Goal: Register for event/course

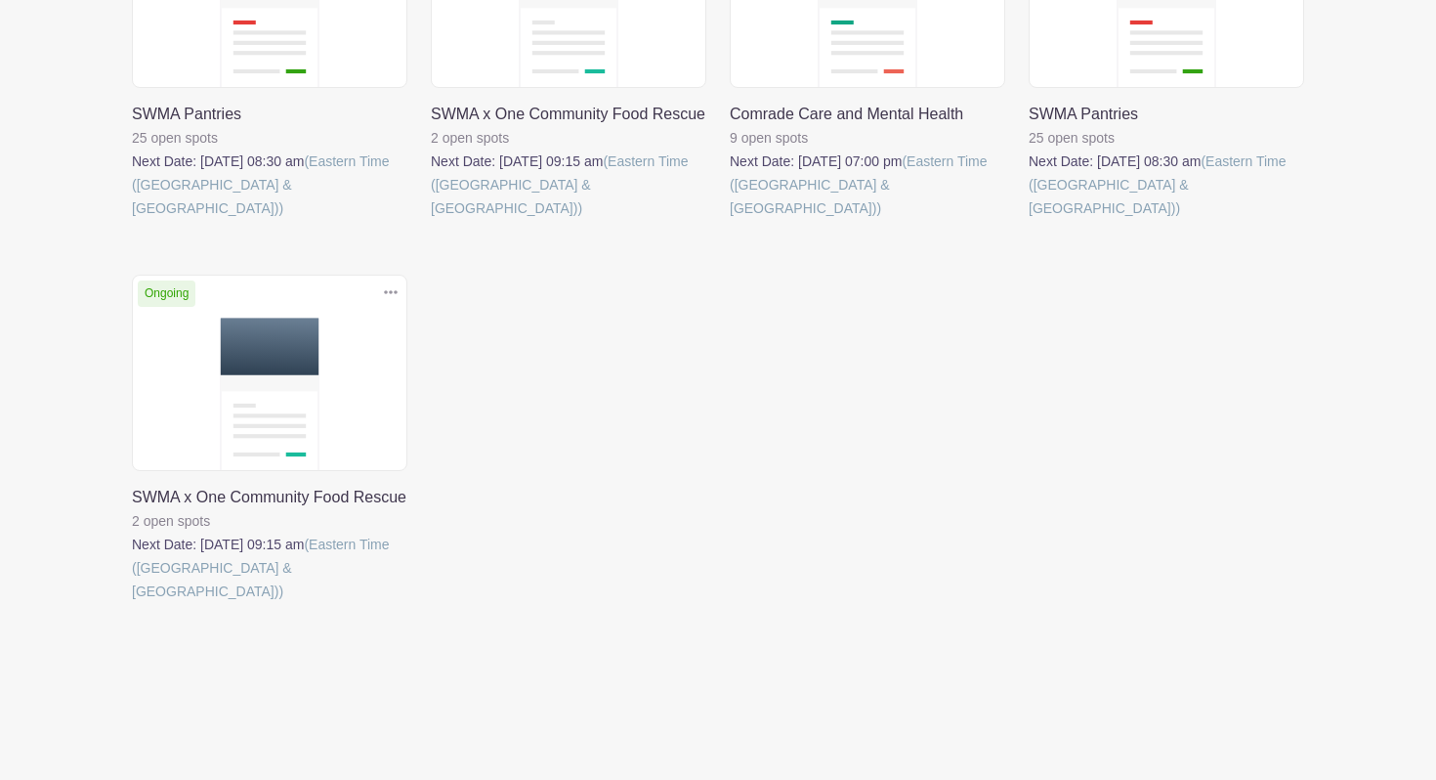
scroll to position [1131, 0]
click at [132, 220] on link at bounding box center [132, 220] width 0 height 0
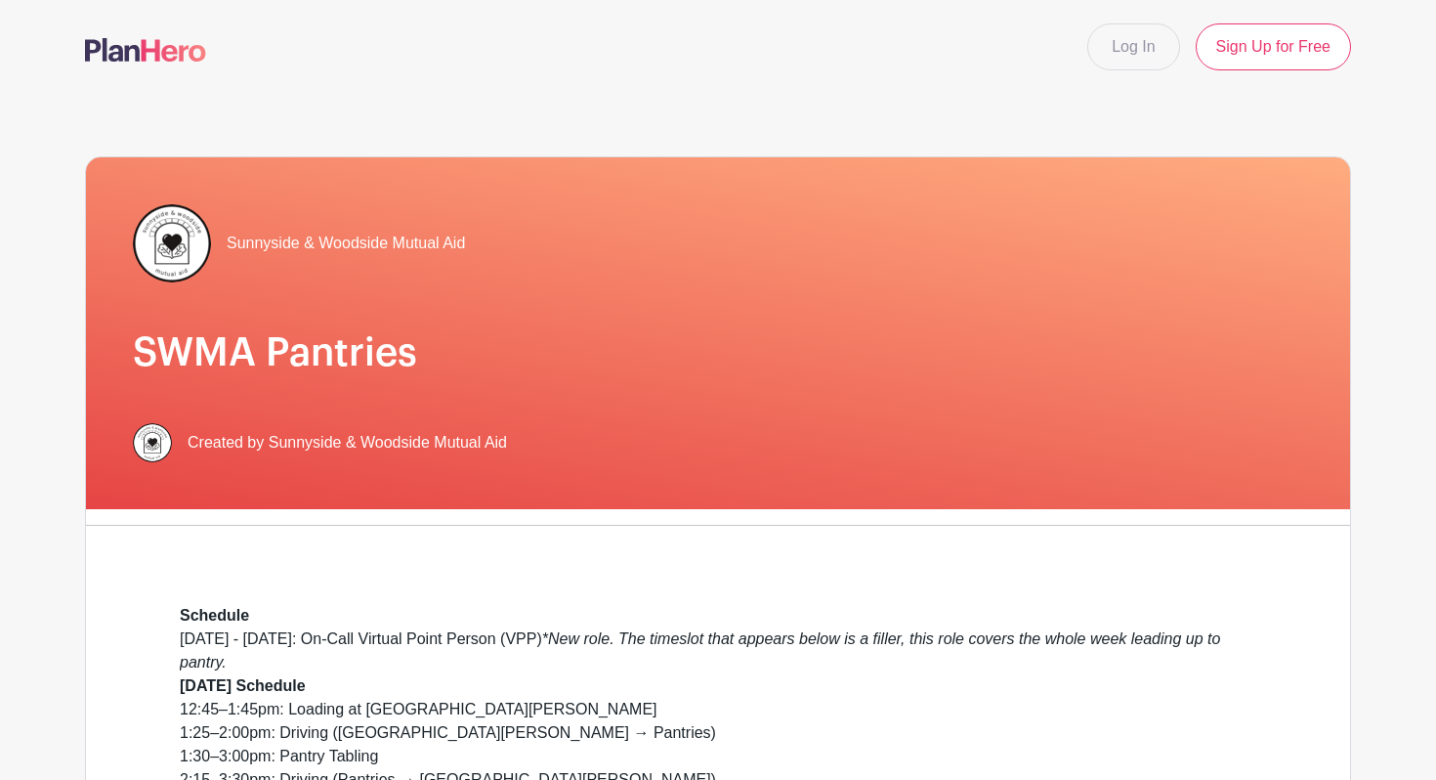
scroll to position [649, 0]
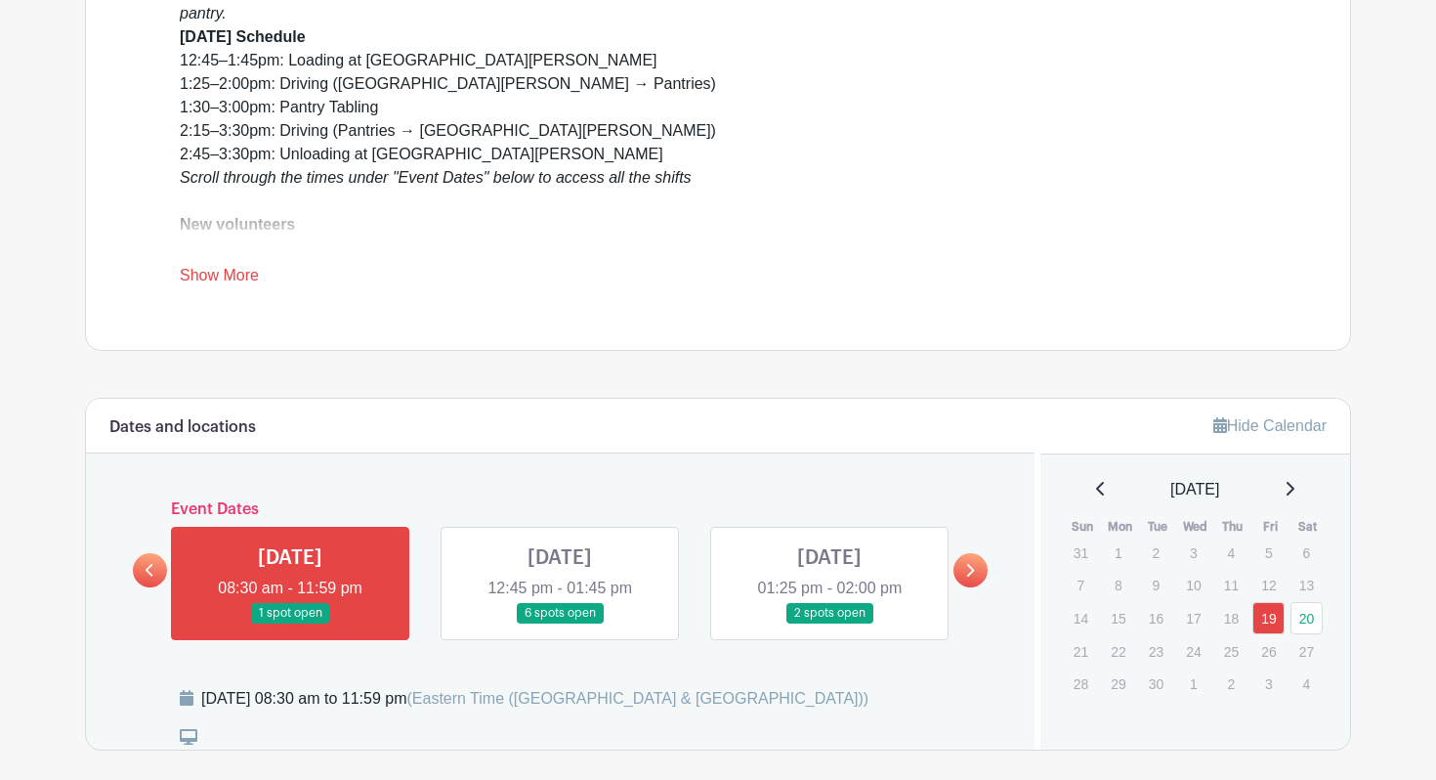
click at [335, 287] on div "Schedule [DATE] - [DATE]: On-Call Virtual Point Person (VPP) *New role. The tim…" at bounding box center [718, 121] width 1077 height 332
click at [259, 291] on link "Show More" at bounding box center [219, 279] width 79 height 24
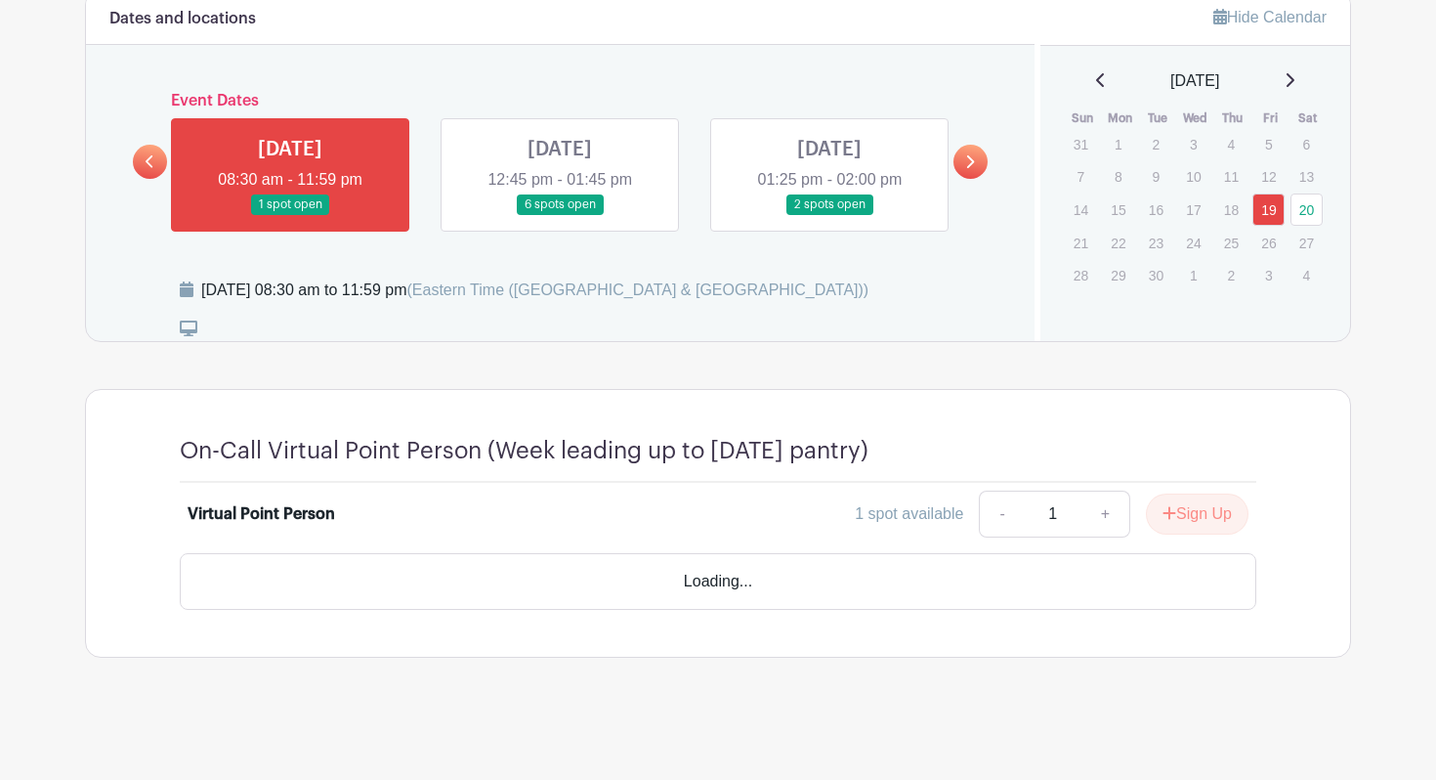
scroll to position [1996, 0]
click at [560, 215] on link at bounding box center [560, 215] width 0 height 0
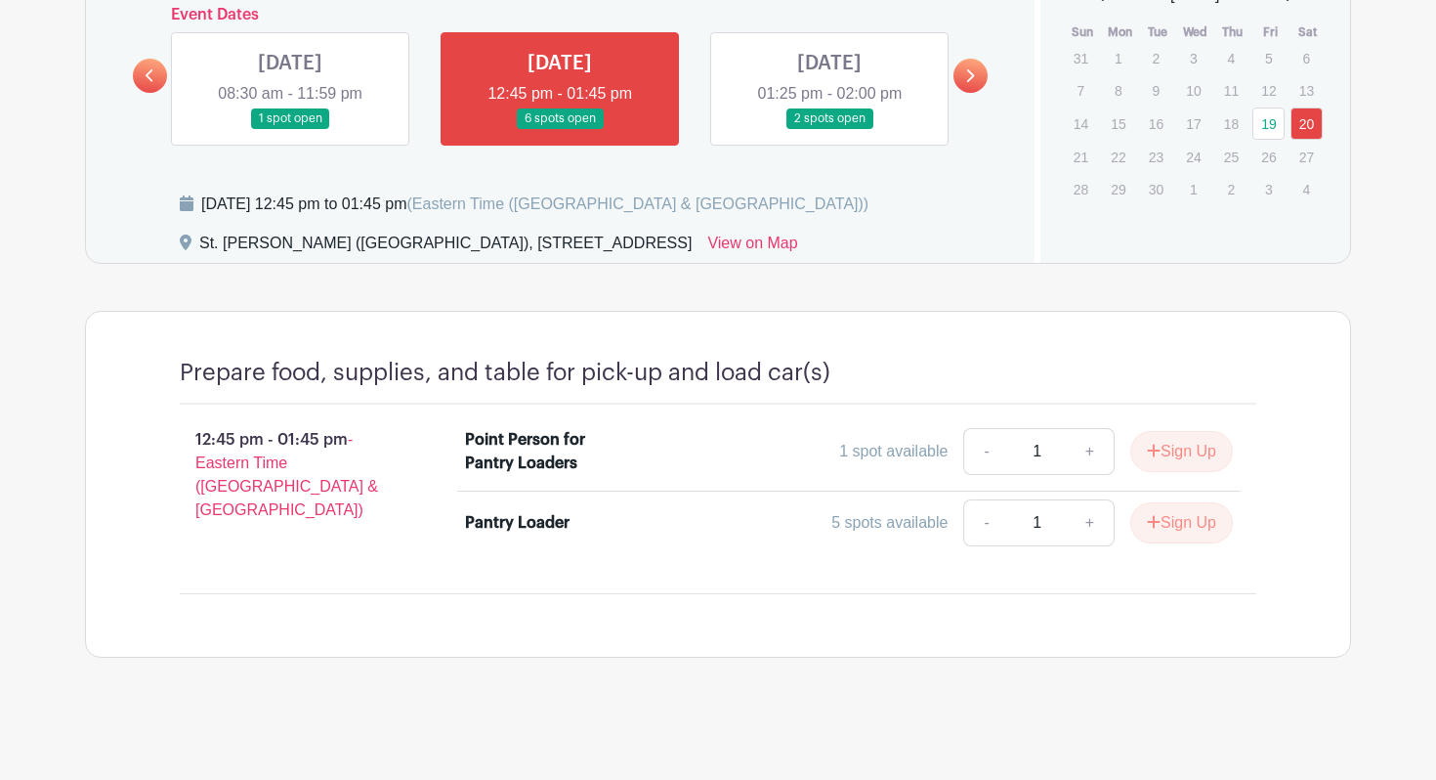
scroll to position [1991, 0]
click at [290, 129] on link at bounding box center [290, 129] width 0 height 0
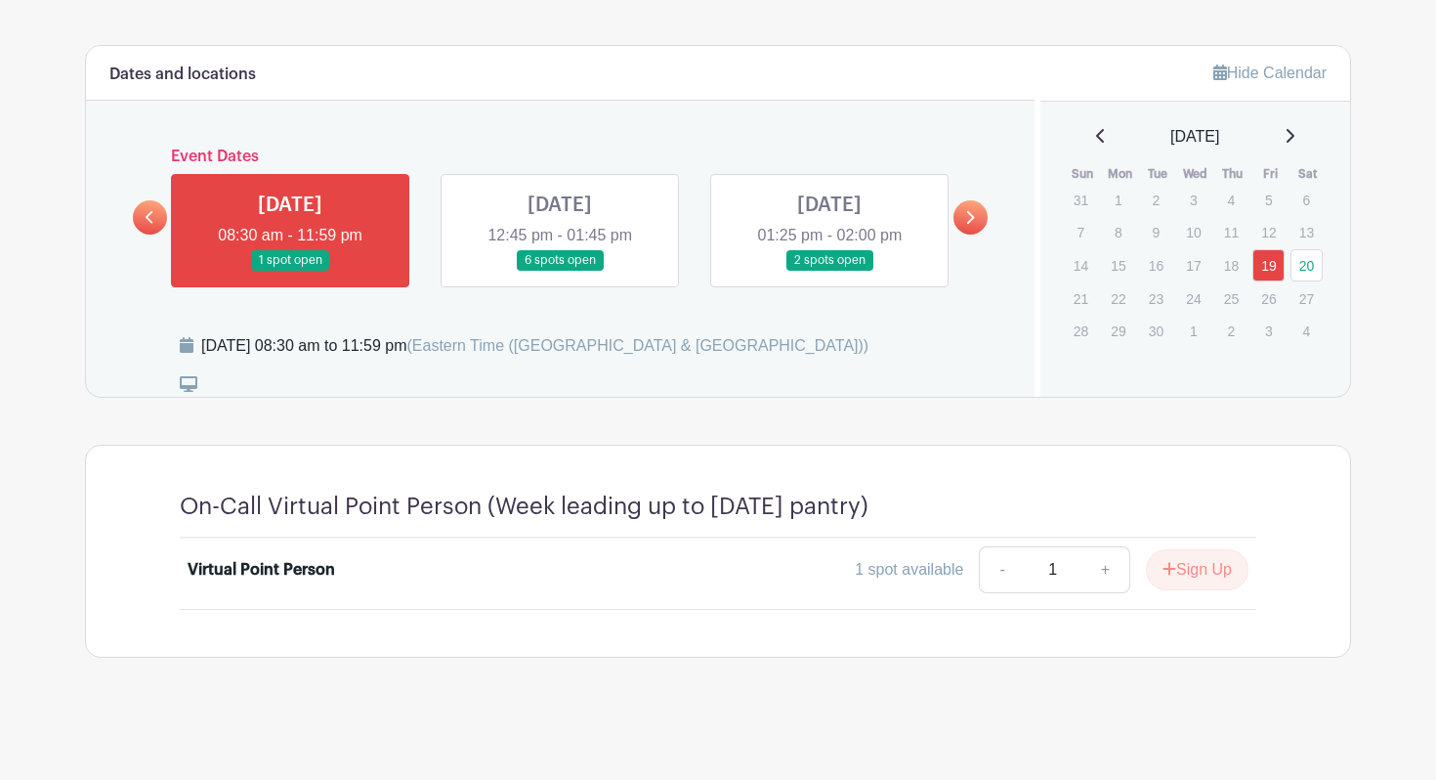
scroll to position [1974, 0]
click at [560, 271] on link at bounding box center [560, 271] width 0 height 0
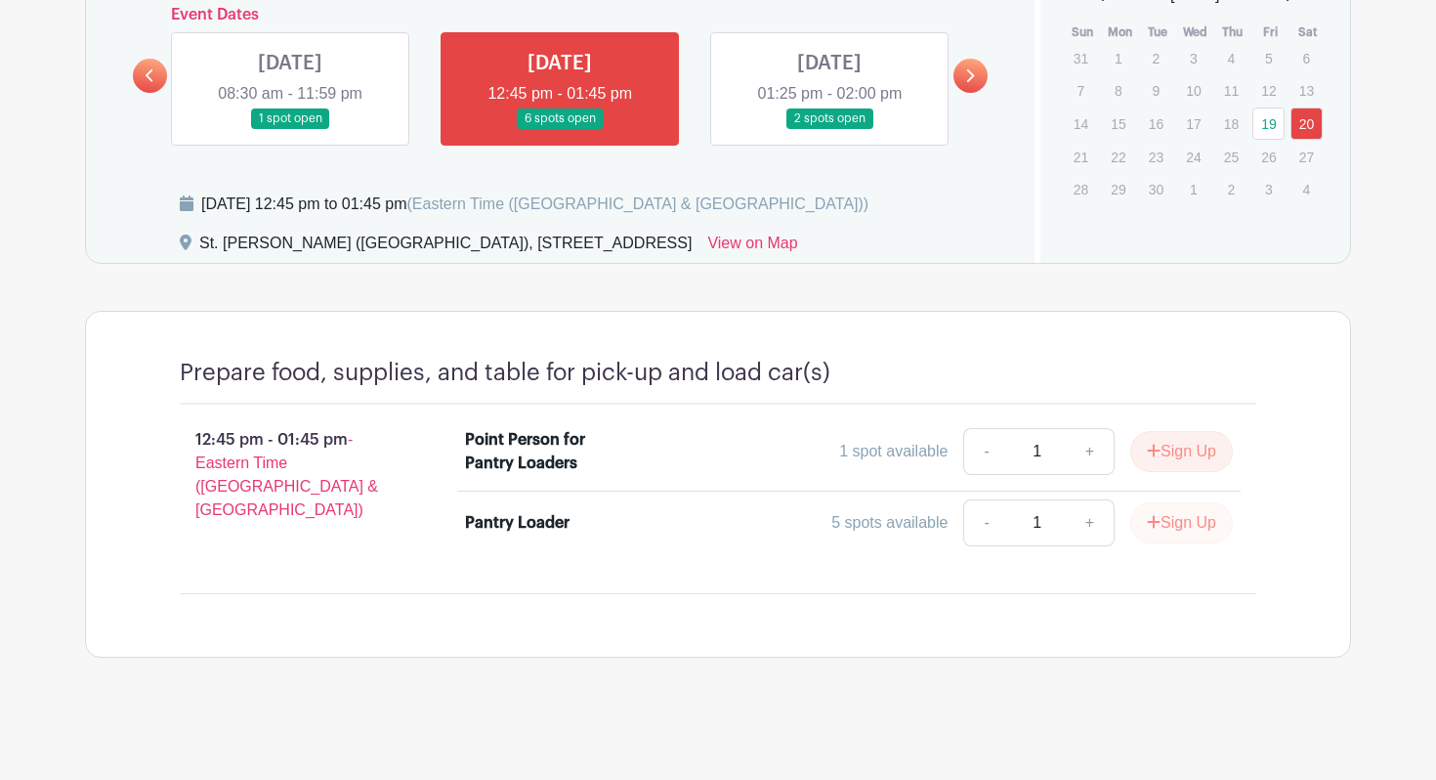
scroll to position [1890, 0]
click at [830, 129] on link at bounding box center [830, 129] width 0 height 0
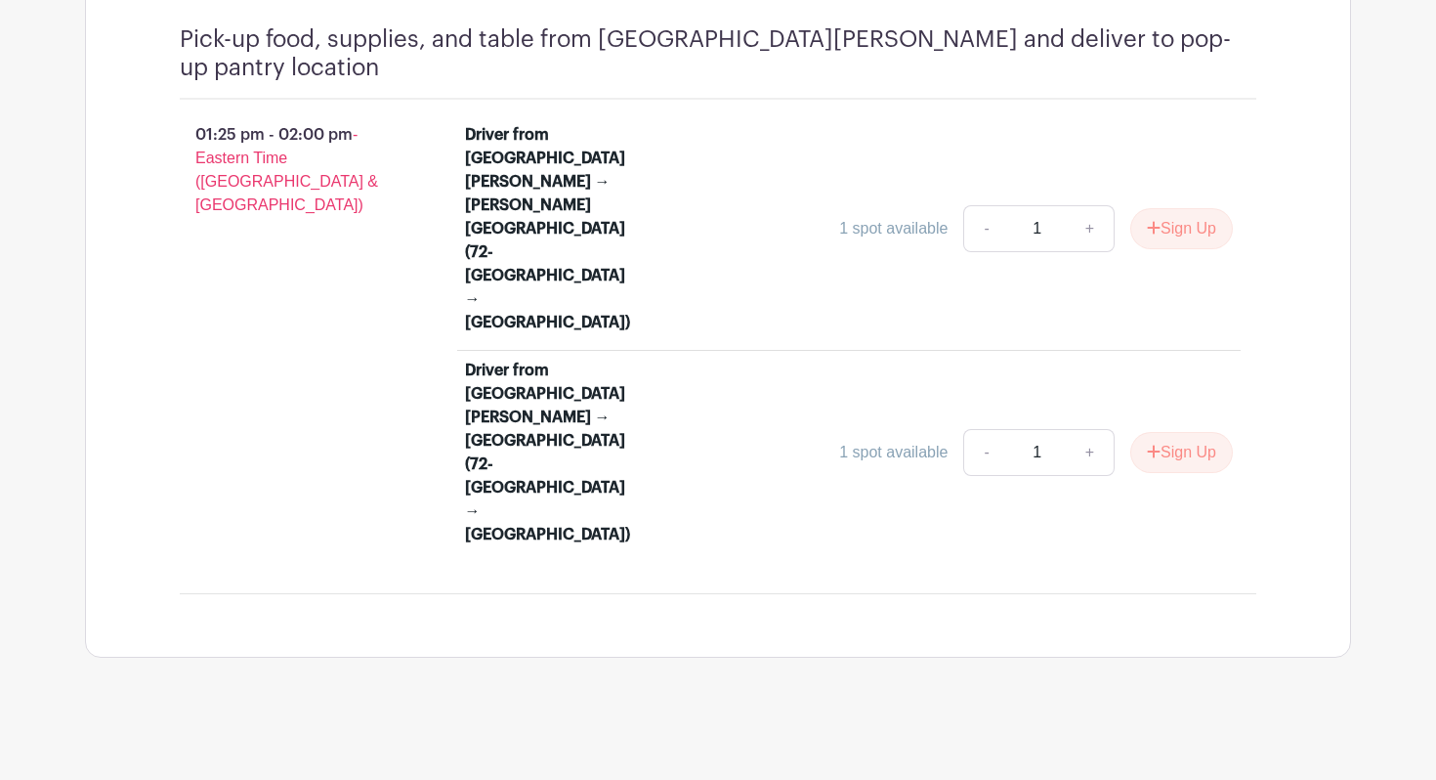
scroll to position [2183, 0]
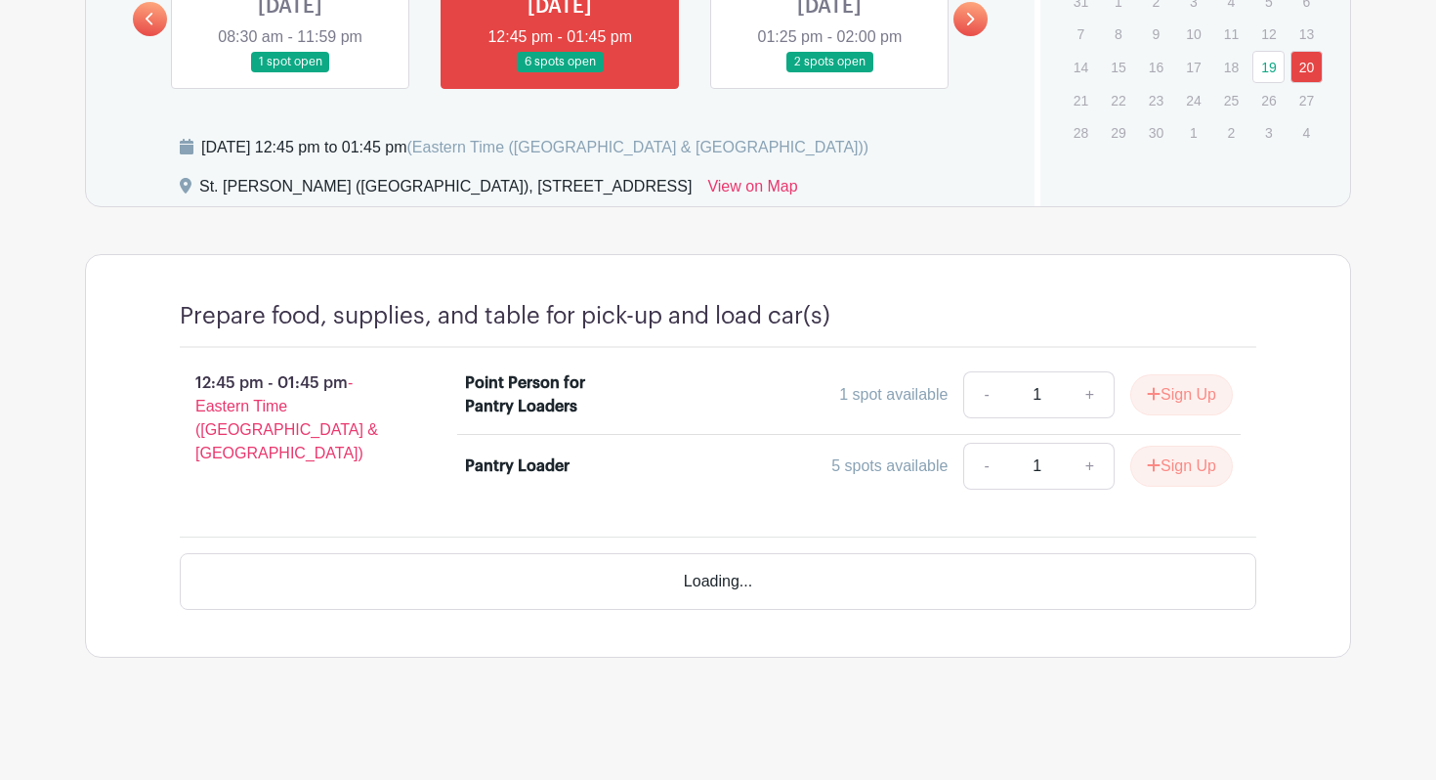
scroll to position [2708, 0]
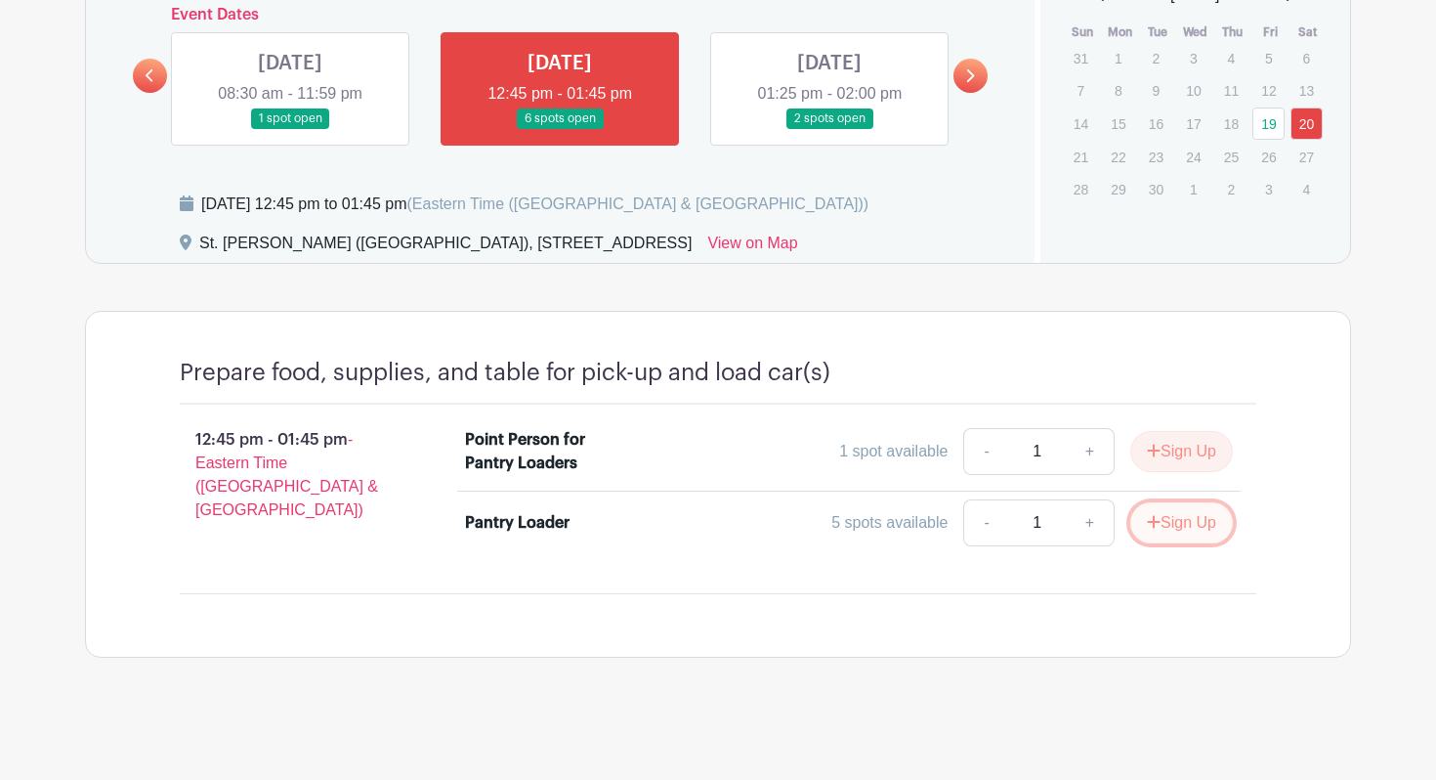
click at [1130, 502] on button "Sign Up" at bounding box center [1181, 522] width 103 height 41
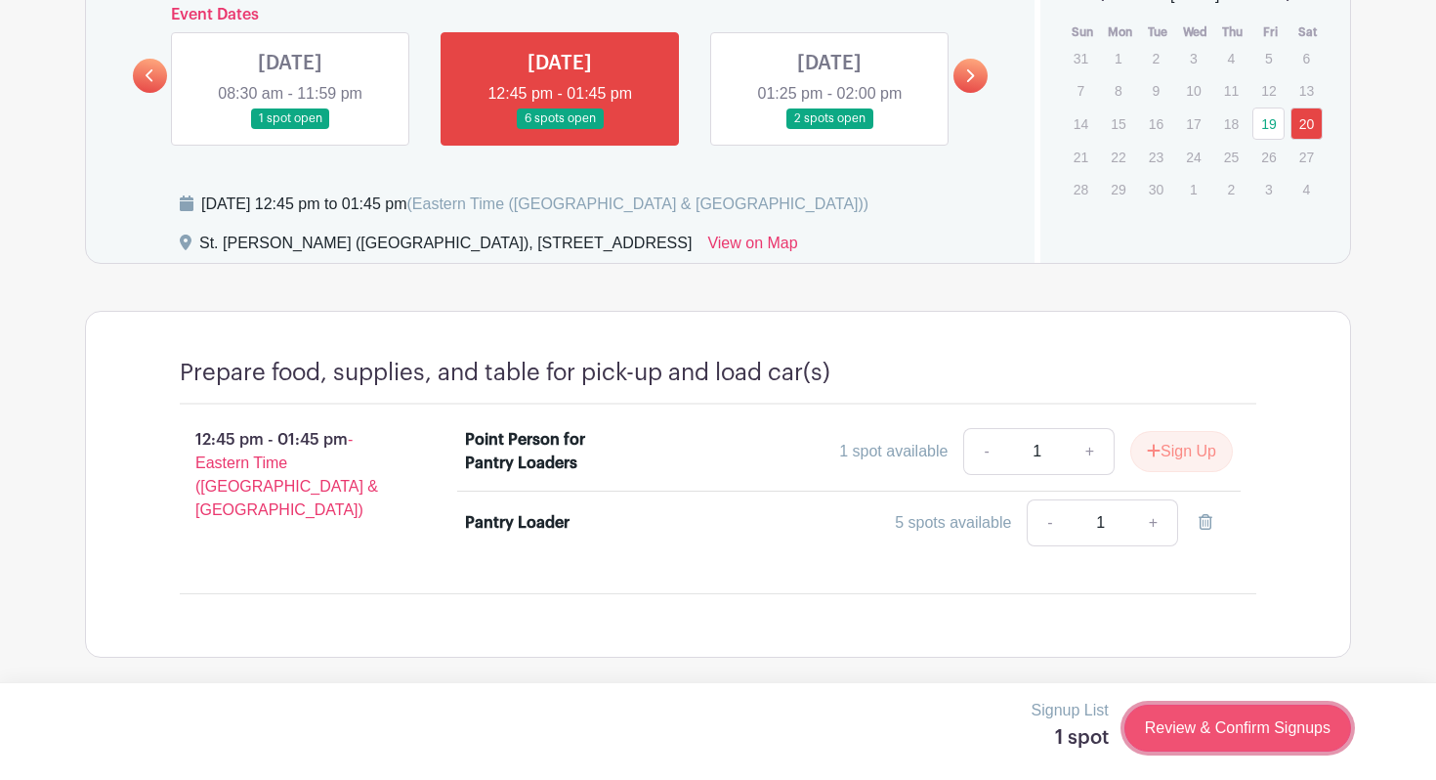
click at [1155, 751] on link "Review & Confirm Signups" at bounding box center [1238, 727] width 227 height 47
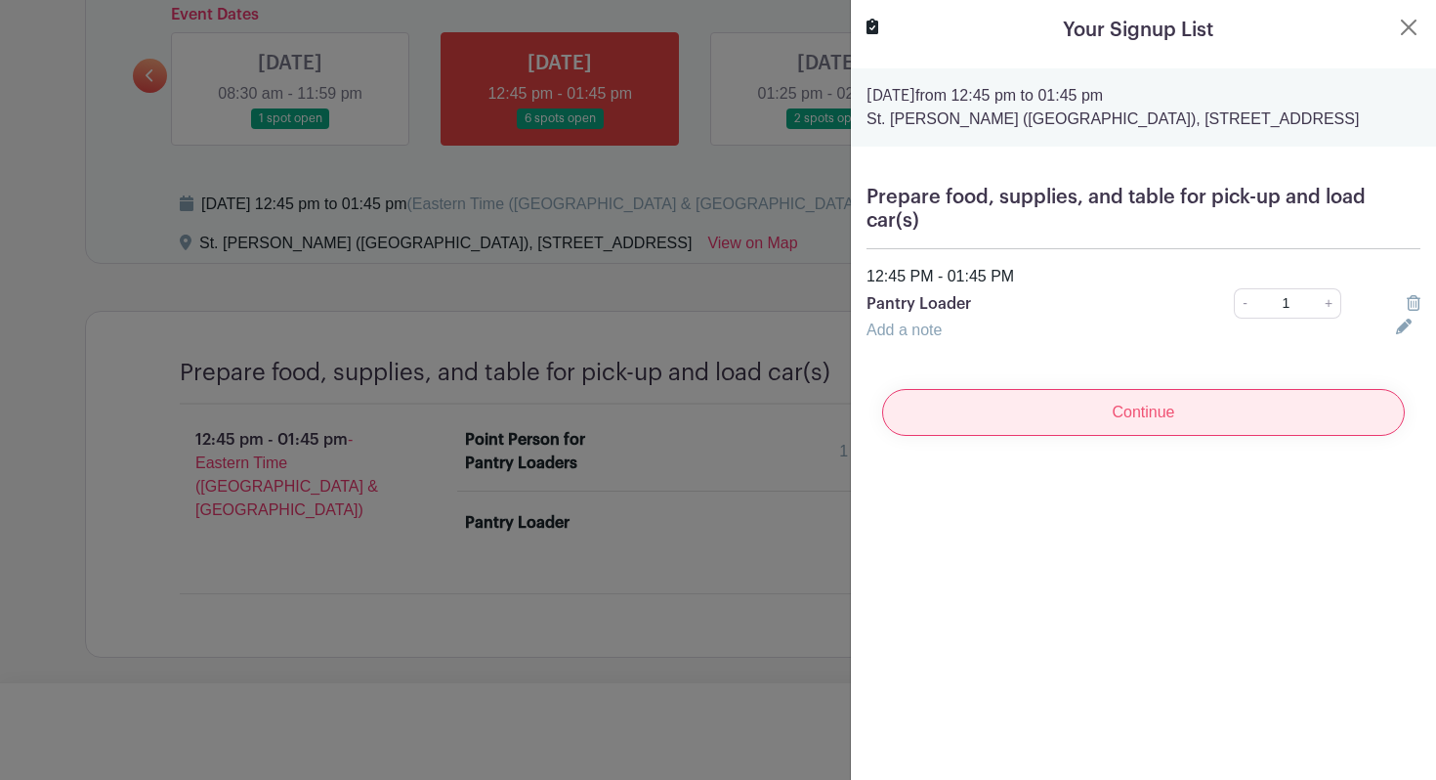
click at [1154, 436] on input "Continue" at bounding box center [1143, 412] width 523 height 47
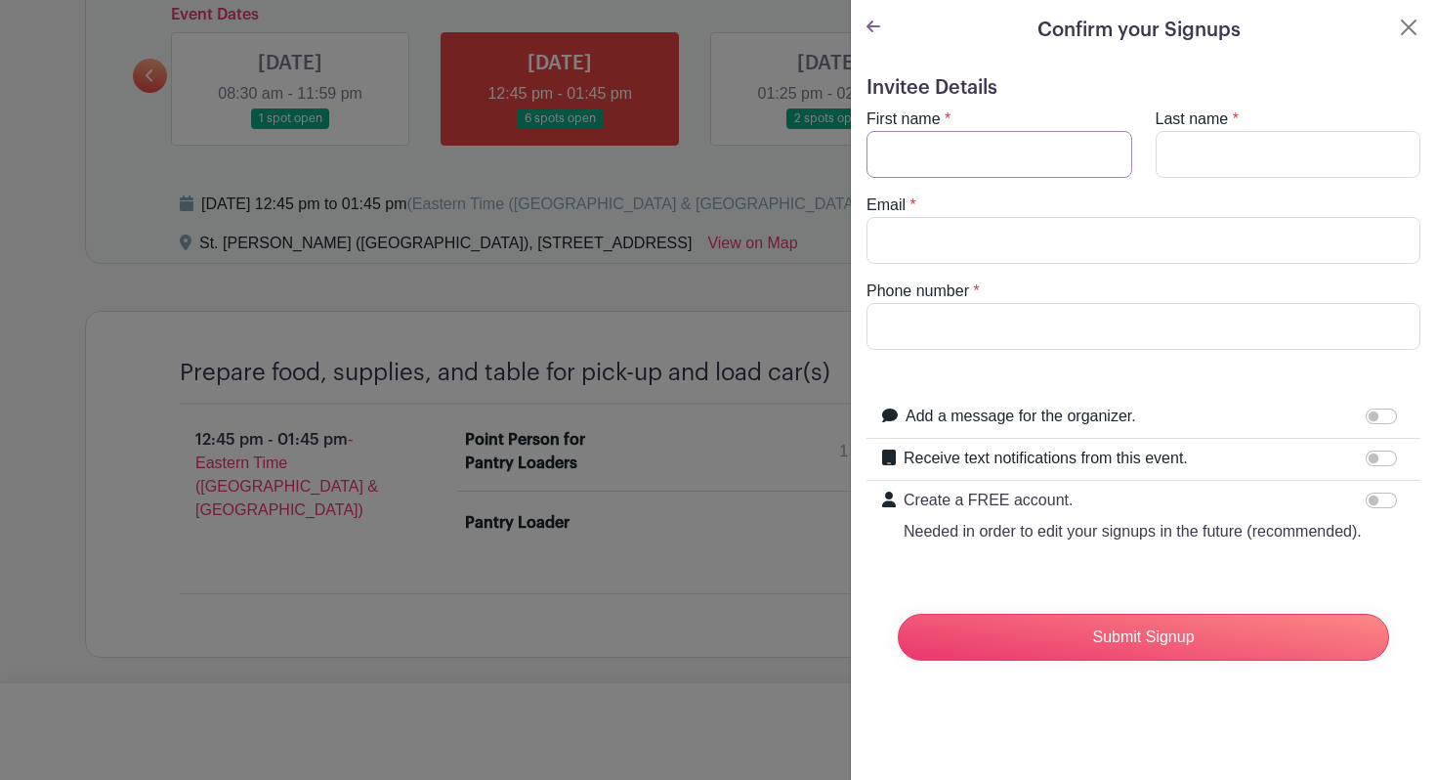
click at [946, 178] on input "First name" at bounding box center [1000, 154] width 266 height 47
click at [880, 34] on icon at bounding box center [874, 27] width 14 height 16
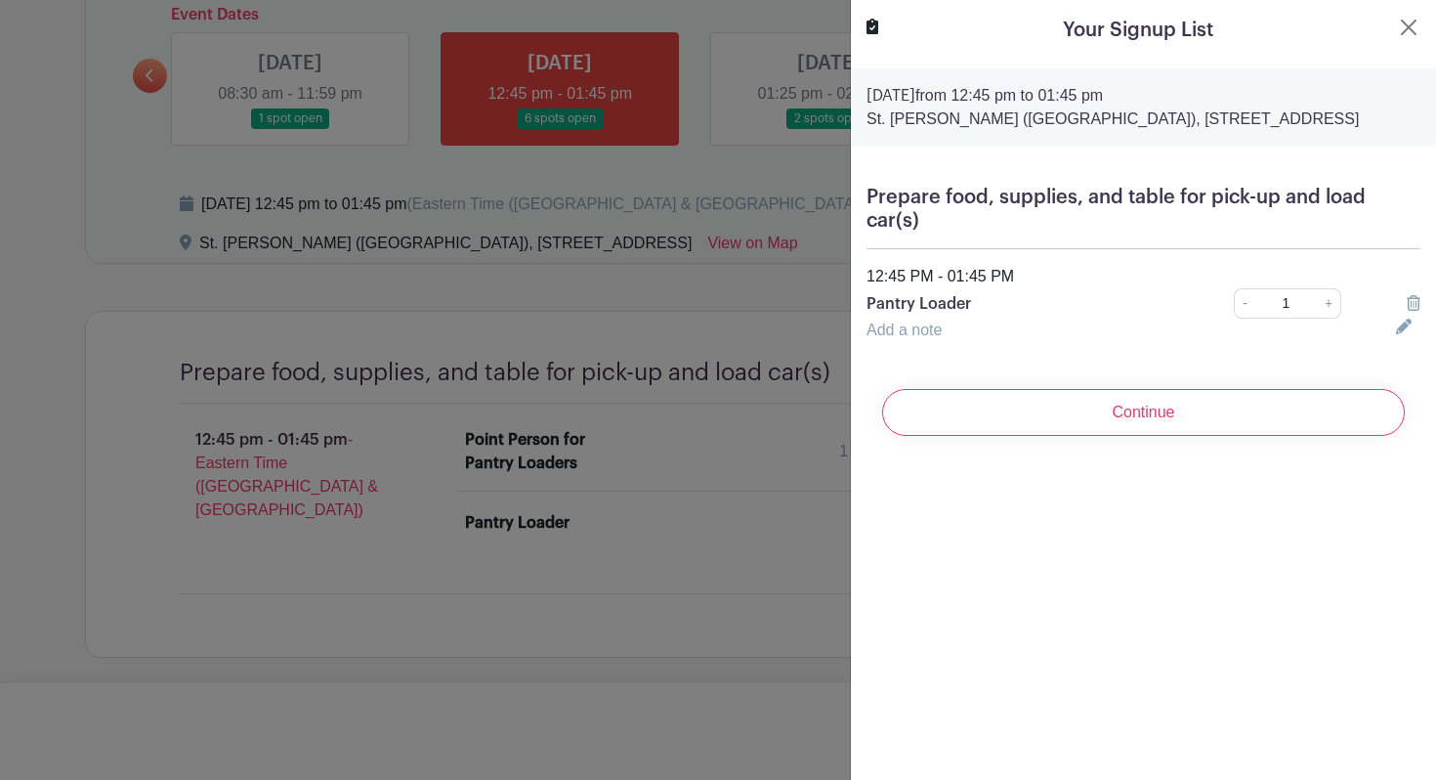
drag, startPoint x: 1333, startPoint y: 234, endPoint x: 1255, endPoint y: 158, distance: 108.5
click at [1256, 147] on div "[DATE] 12:45 pm to 01:45 pm St. [PERSON_NAME] ([GEOGRAPHIC_DATA]), [STREET_ADDR…" at bounding box center [1143, 107] width 585 height 78
click at [1255, 107] on p "[DATE] 12:45 pm to 01:45 pm" at bounding box center [1144, 95] width 554 height 23
drag, startPoint x: 1228, startPoint y: 210, endPoint x: 1384, endPoint y: 219, distance: 155.6
click at [1384, 131] on p "St. [PERSON_NAME] ([GEOGRAPHIC_DATA]), [STREET_ADDRESS]" at bounding box center [1144, 118] width 554 height 23
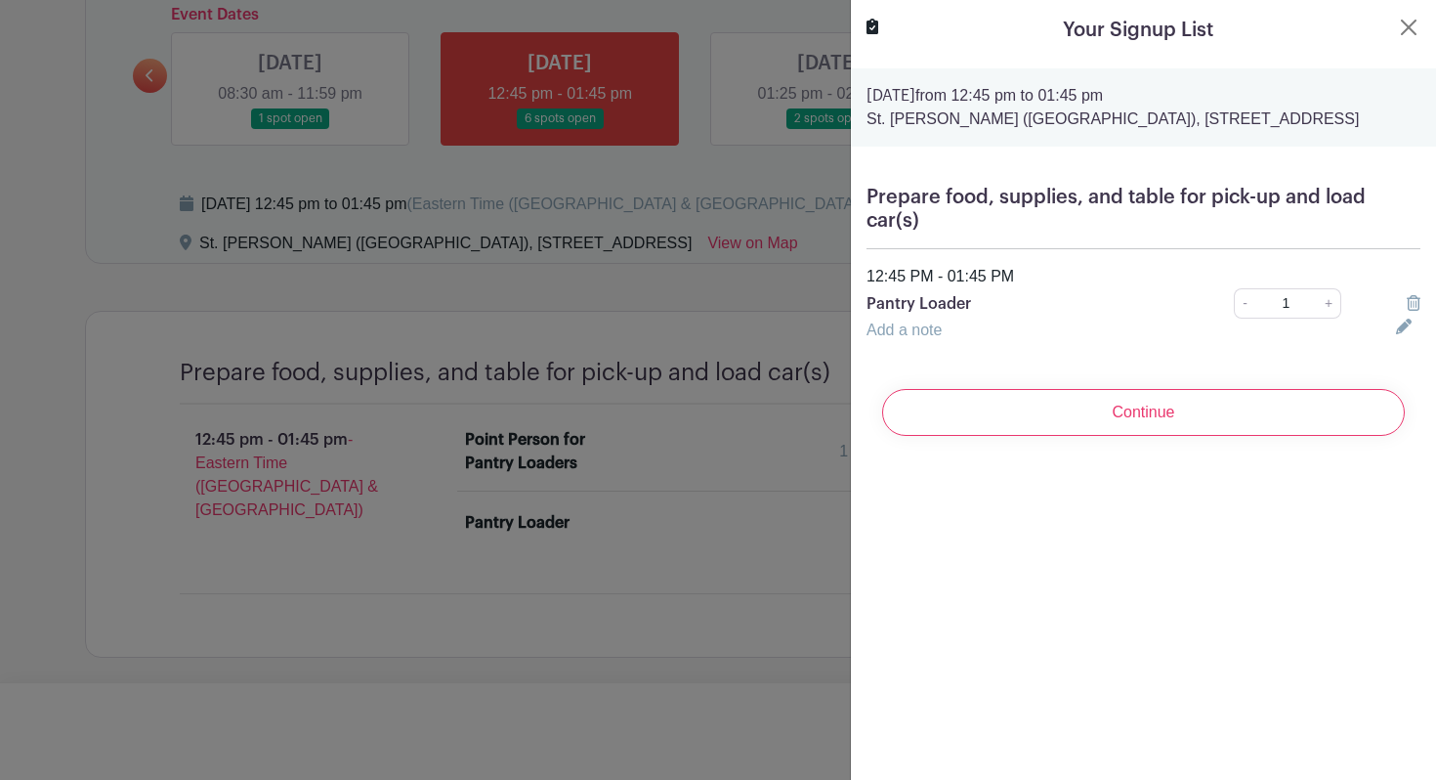
copy p "[STREET_ADDRESS]"
